Goal: Use online tool/utility: Utilize a website feature to perform a specific function

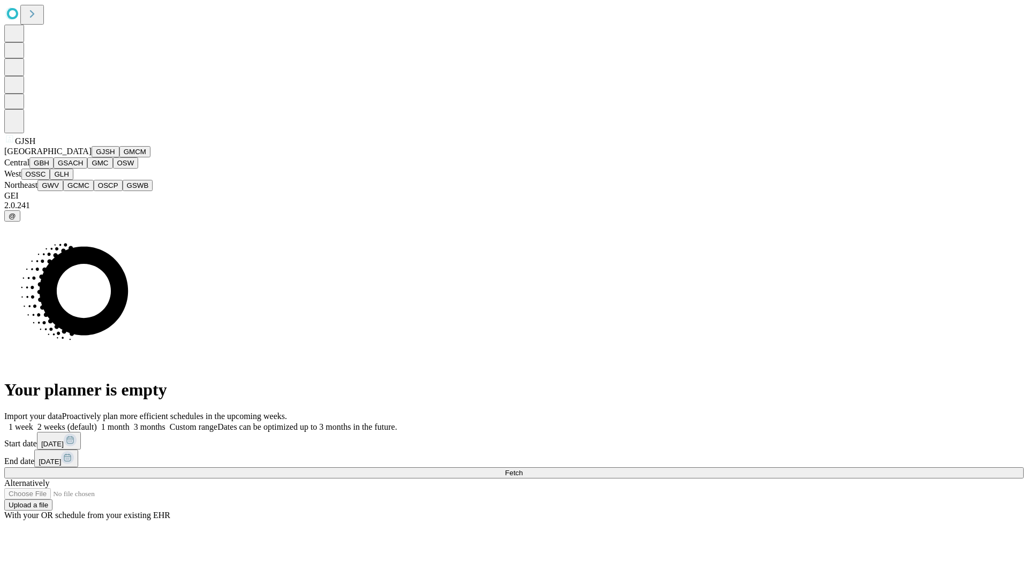
click at [92, 157] on button "GJSH" at bounding box center [106, 151] width 28 height 11
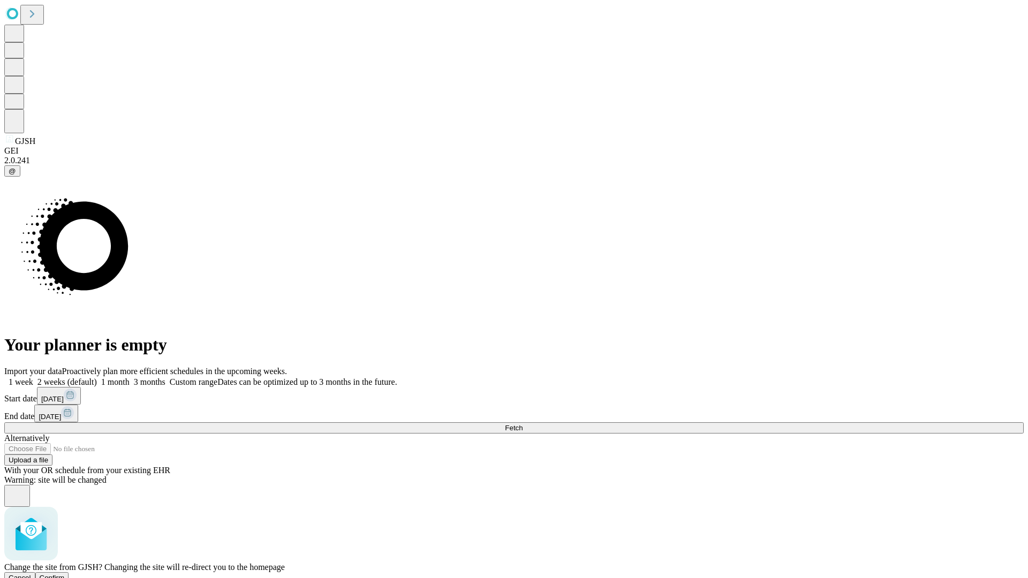
click at [65, 574] on span "Confirm" at bounding box center [52, 578] width 25 height 8
click at [130, 377] on label "1 month" at bounding box center [113, 381] width 33 height 9
click at [523, 424] on span "Fetch" at bounding box center [514, 428] width 18 height 8
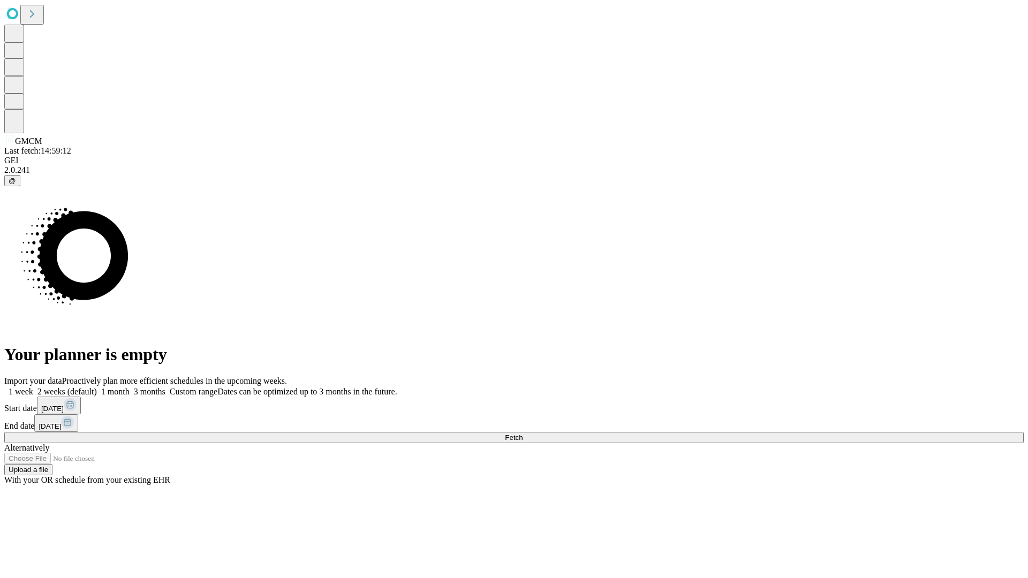
click at [130, 387] on label "1 month" at bounding box center [113, 391] width 33 height 9
click at [523, 434] on span "Fetch" at bounding box center [514, 438] width 18 height 8
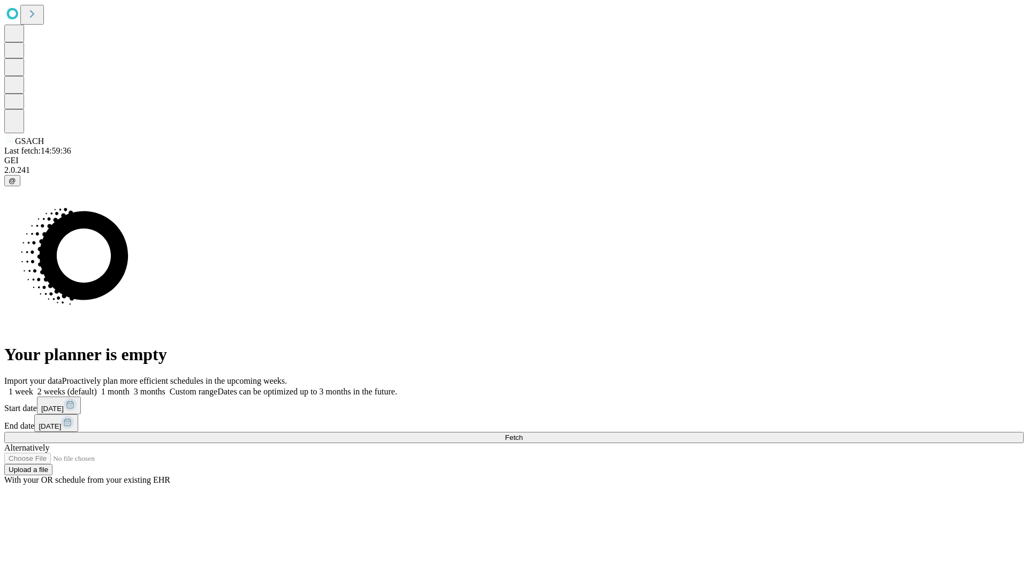
click at [130, 387] on label "1 month" at bounding box center [113, 391] width 33 height 9
click at [523, 434] on span "Fetch" at bounding box center [514, 438] width 18 height 8
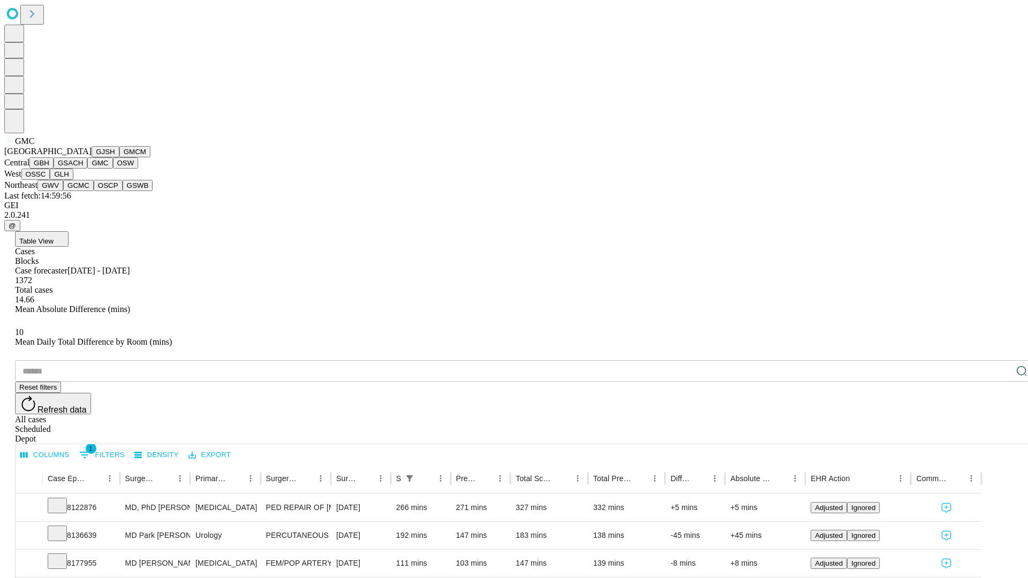
click at [113, 169] on button "OSW" at bounding box center [126, 162] width 26 height 11
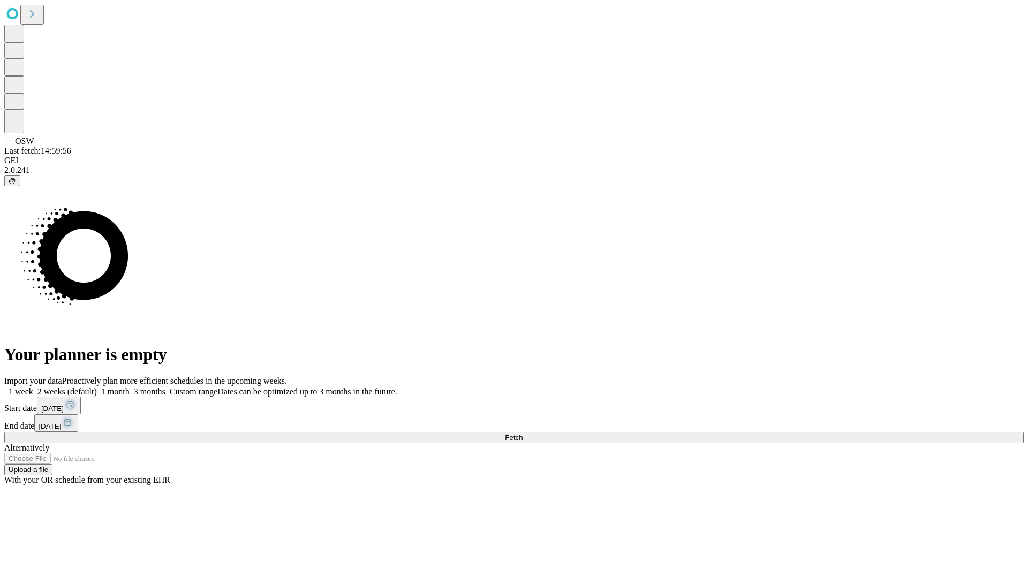
click at [523, 434] on span "Fetch" at bounding box center [514, 438] width 18 height 8
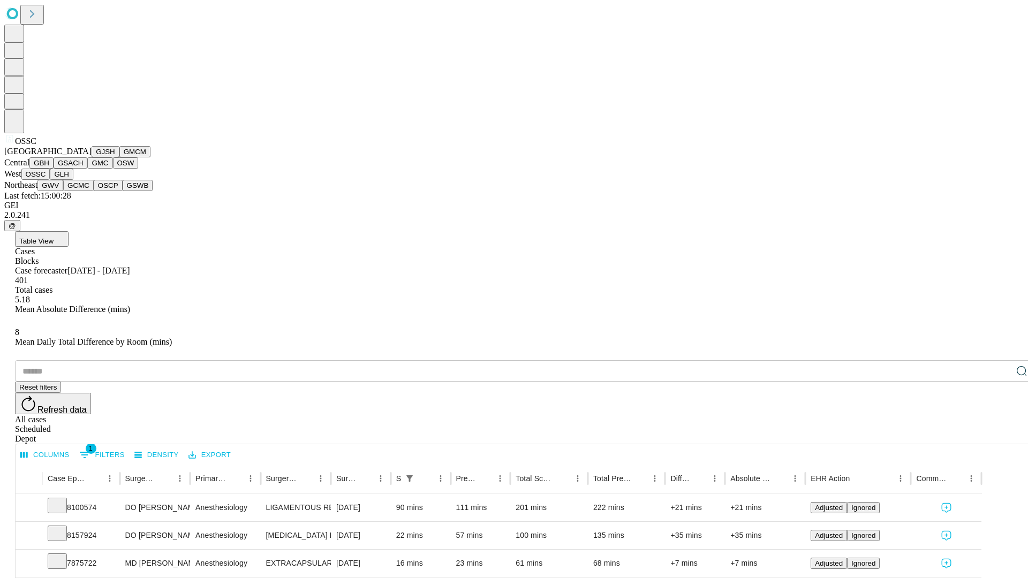
click at [73, 180] on button "GLH" at bounding box center [61, 174] width 23 height 11
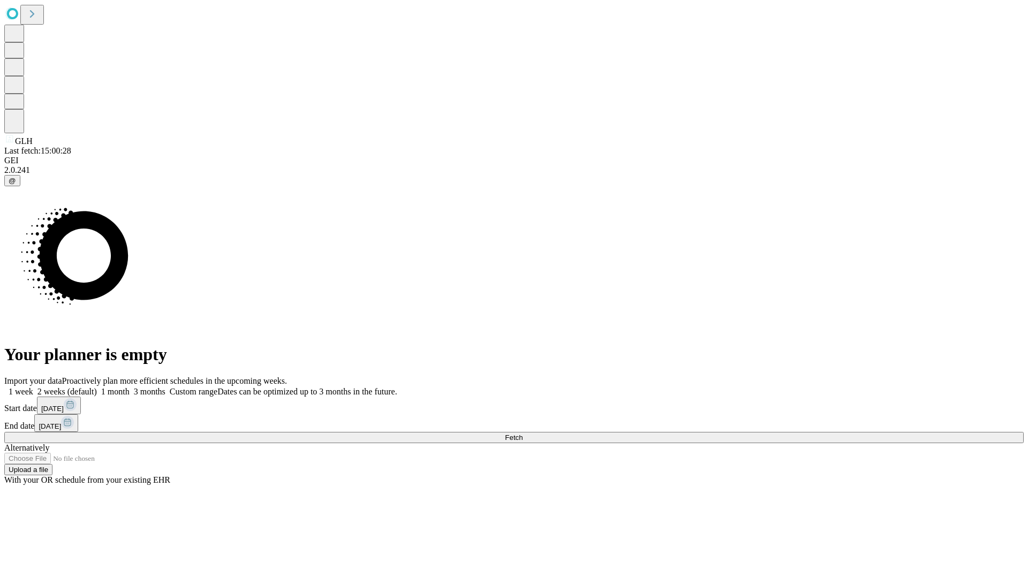
click at [130, 387] on label "1 month" at bounding box center [113, 391] width 33 height 9
click at [523, 434] on span "Fetch" at bounding box center [514, 438] width 18 height 8
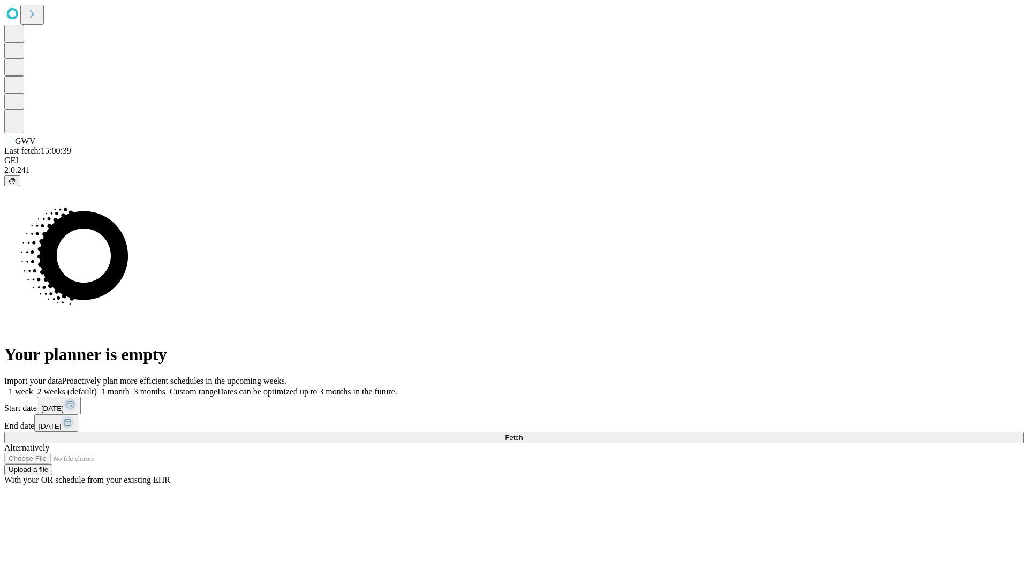
click at [130, 387] on label "1 month" at bounding box center [113, 391] width 33 height 9
click at [523, 434] on span "Fetch" at bounding box center [514, 438] width 18 height 8
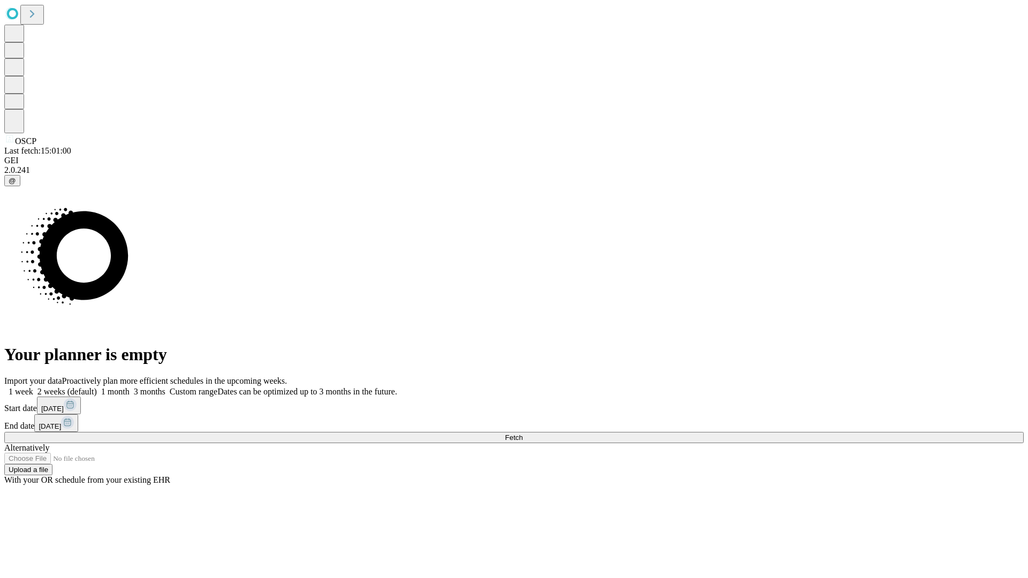
click at [523, 434] on span "Fetch" at bounding box center [514, 438] width 18 height 8
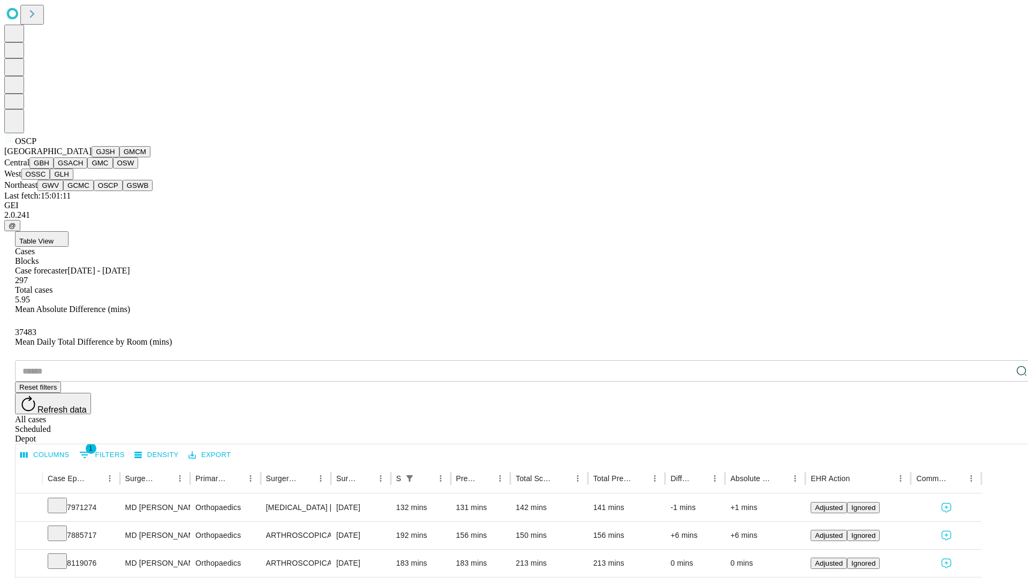
click at [123, 191] on button "GSWB" at bounding box center [138, 185] width 31 height 11
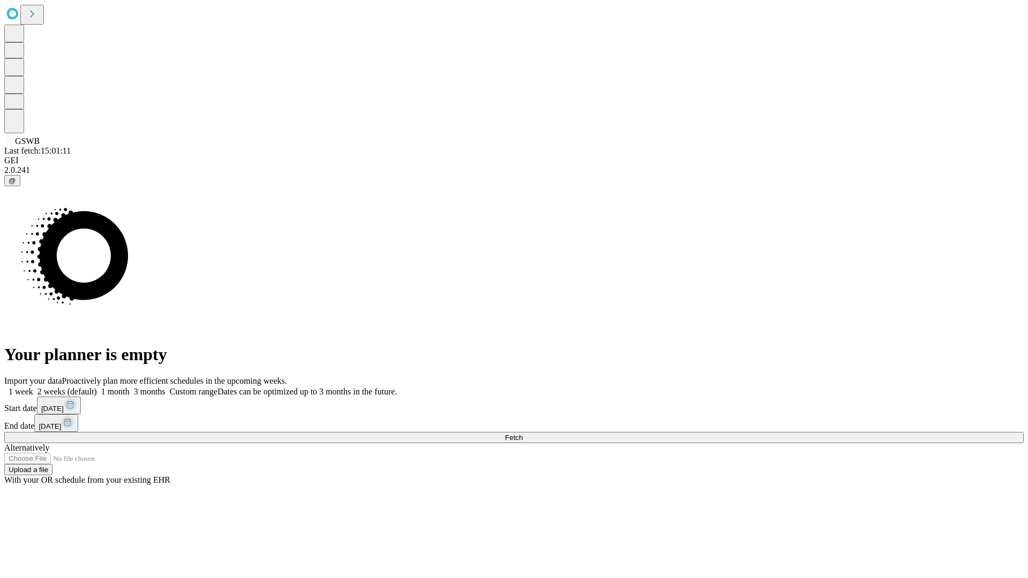
click at [130, 387] on label "1 month" at bounding box center [113, 391] width 33 height 9
click at [523, 434] on span "Fetch" at bounding box center [514, 438] width 18 height 8
